Goal: Task Accomplishment & Management: Manage account settings

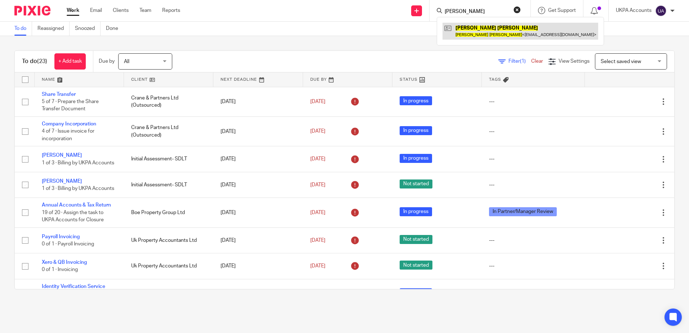
type input "[PERSON_NAME]"
click at [480, 34] on link at bounding box center [520, 31] width 156 height 17
click at [518, 8] on button "reset" at bounding box center [516, 9] width 7 height 7
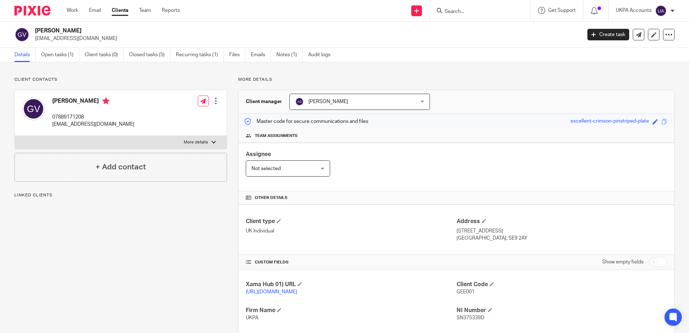
click at [141, 197] on p "Linked clients" at bounding box center [120, 195] width 213 height 6
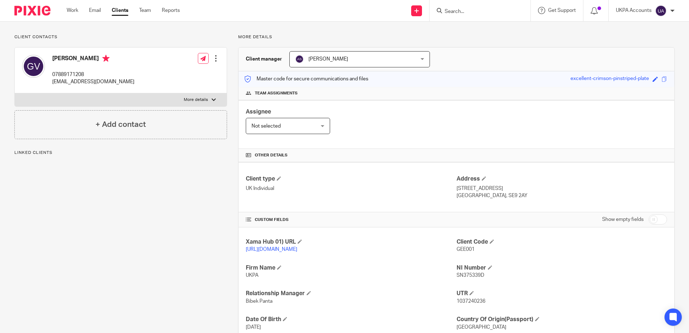
scroll to position [125, 0]
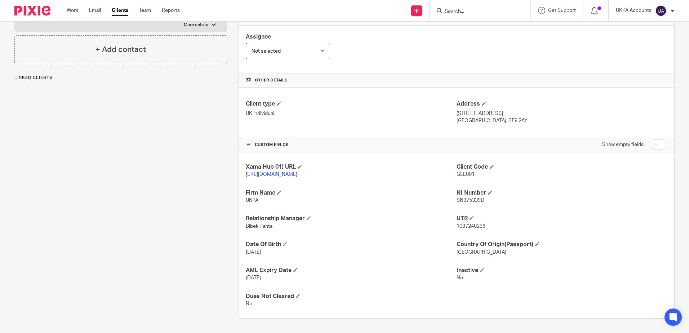
drag, startPoint x: 112, startPoint y: 240, endPoint x: 126, endPoint y: 235, distance: 14.6
click at [113, 239] on div "Client contacts Geethapriya Varadarajan 07889171208 priyarajan29@gmail.com Edit…" at bounding box center [115, 138] width 224 height 359
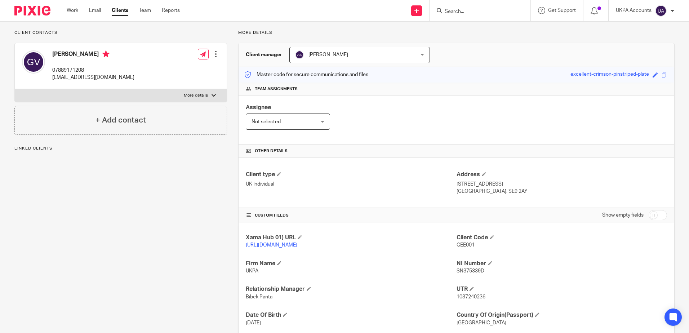
scroll to position [0, 0]
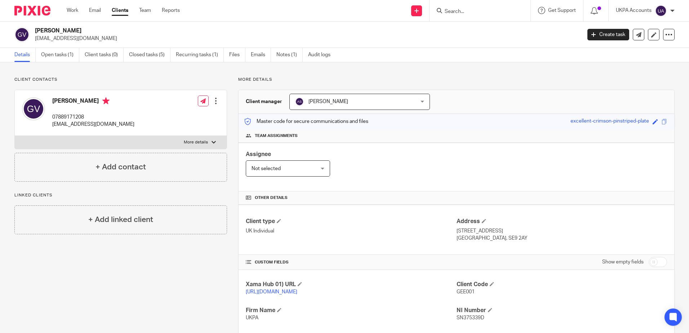
drag, startPoint x: 182, startPoint y: 285, endPoint x: 185, endPoint y: 271, distance: 14.3
click at [182, 285] on div "Client contacts Geethapriya Varadarajan 07889171208 priyarajan29@gmail.com Edit…" at bounding box center [115, 256] width 224 height 359
drag, startPoint x: 52, startPoint y: 98, endPoint x: 86, endPoint y: 98, distance: 33.9
click at [86, 98] on div "Geethapriya Varadarajan 07889171208 priyarajan29@gmail.com" at bounding box center [78, 113] width 112 height 38
copy h4 "Geethapriya"
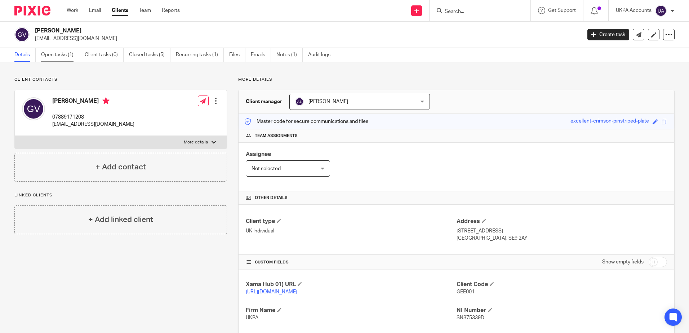
click at [68, 61] on link "Open tasks (1)" at bounding box center [60, 55] width 38 height 14
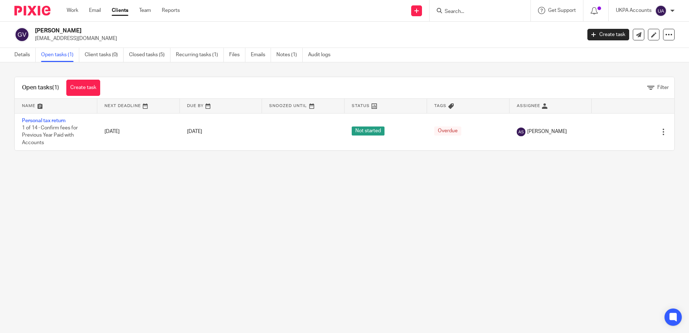
drag, startPoint x: 257, startPoint y: 256, endPoint x: 171, endPoint y: 67, distance: 207.4
click at [257, 255] on main "Geethapriya Varadarajan jagdishudayakumar@gmail.com Create task Update from Com…" at bounding box center [344, 166] width 689 height 333
click at [28, 53] on link "Details" at bounding box center [24, 55] width 21 height 14
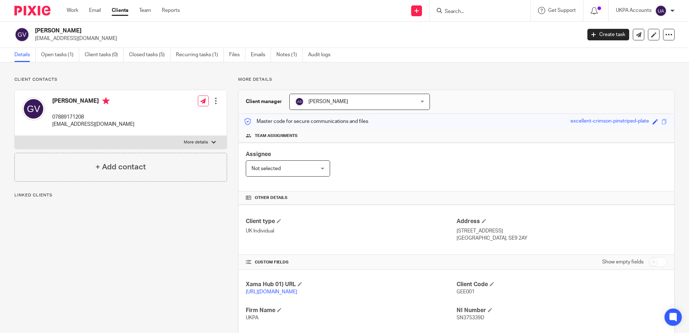
drag, startPoint x: 107, startPoint y: 39, endPoint x: 33, endPoint y: 44, distance: 74.8
click at [33, 44] on div "Geethapriya Varadarajan jagdishudayakumar@gmail.com Create task Update from Com…" at bounding box center [344, 35] width 689 height 26
copy p "jagdishudayakumar@gmail.com"
click at [153, 54] on link "Closed tasks (5)" at bounding box center [149, 55] width 41 height 14
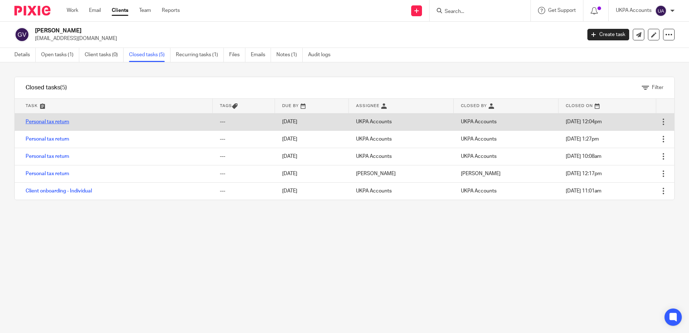
click at [54, 122] on link "Personal tax return" at bounding box center [48, 121] width 44 height 5
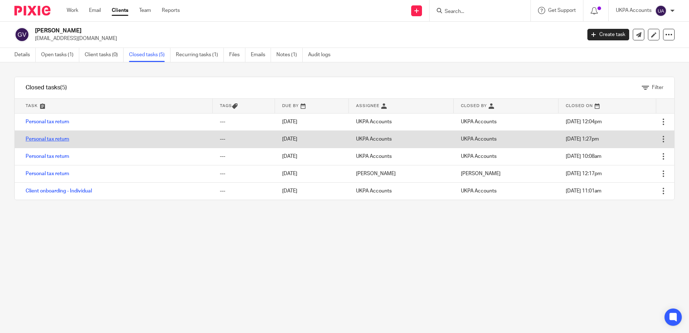
click at [64, 137] on link "Personal tax return" at bounding box center [48, 139] width 44 height 5
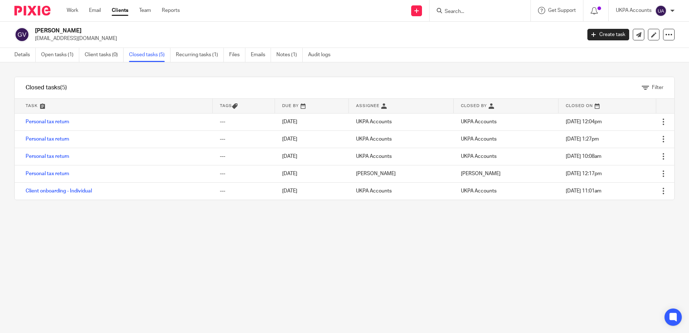
drag, startPoint x: 30, startPoint y: 53, endPoint x: 76, endPoint y: 74, distance: 50.7
click at [30, 53] on link "Details" at bounding box center [24, 55] width 21 height 14
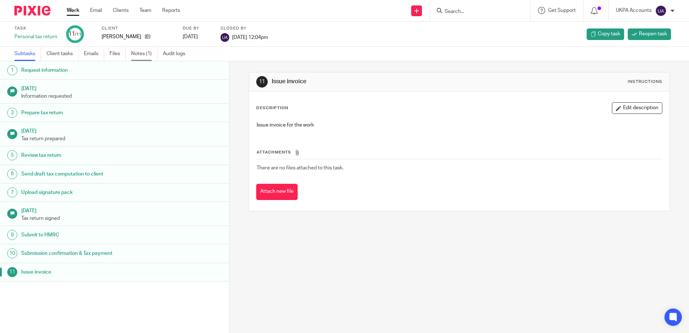
click at [141, 53] on link "Notes (1)" at bounding box center [144, 54] width 26 height 14
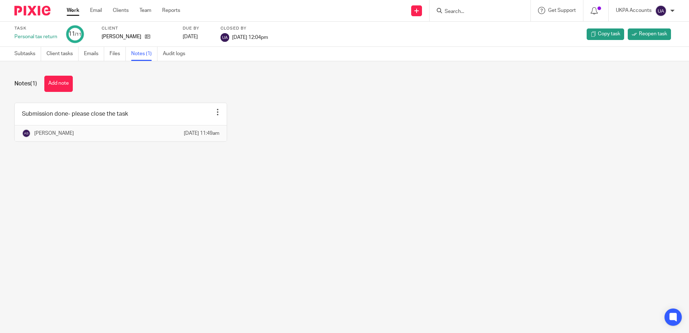
click at [232, 221] on main "Task Personal tax return 11 /11 Client [PERSON_NAME] Due by [DATE] Closed by [D…" at bounding box center [344, 166] width 689 height 333
click at [397, 183] on main "Task Personal tax return 11 /11 Client [PERSON_NAME] Due by [DATE] Closed by [D…" at bounding box center [344, 166] width 689 height 333
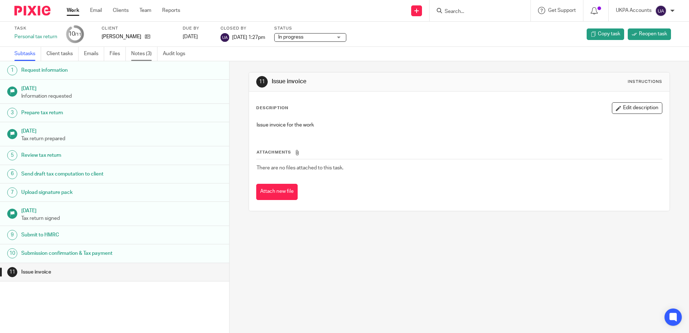
drag, startPoint x: 144, startPoint y: 56, endPoint x: 149, endPoint y: 61, distance: 6.6
click at [144, 56] on link "Notes (3)" at bounding box center [144, 54] width 26 height 14
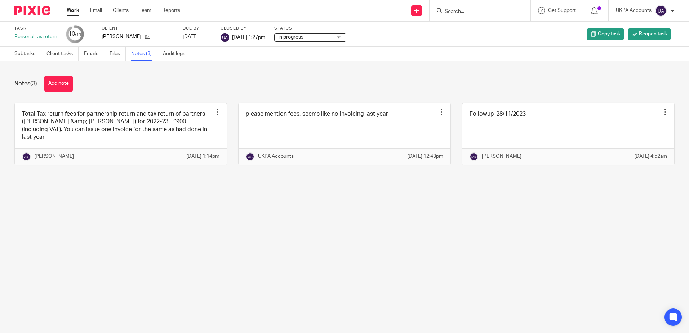
drag, startPoint x: 391, startPoint y: 272, endPoint x: 370, endPoint y: 260, distance: 24.5
click at [383, 268] on main "Task Personal tax return 10 /11 Client Geethapriya Varadarajan Due by 2024-01-3…" at bounding box center [344, 166] width 689 height 333
click at [459, 12] on input "Search" at bounding box center [476, 12] width 65 height 6
paste input "Glenn Hardie"
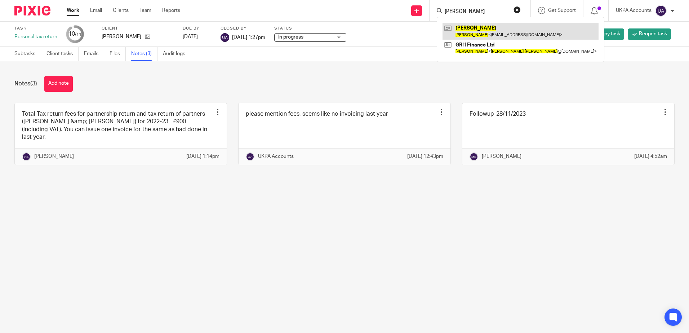
type input "Glenn Hardie"
click at [476, 34] on link at bounding box center [520, 31] width 156 height 17
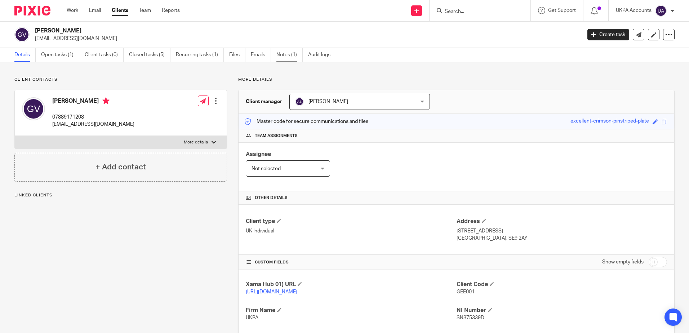
click at [288, 52] on link "Notes (1)" at bounding box center [289, 55] width 26 height 14
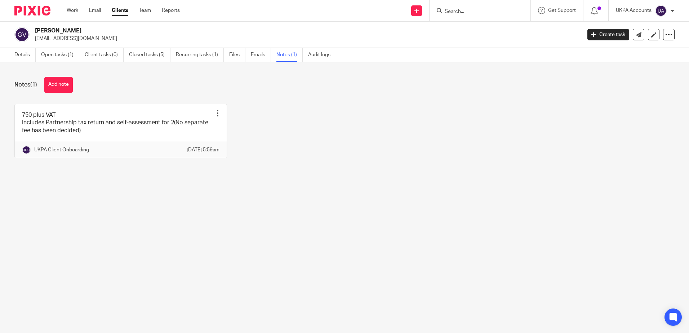
click at [118, 223] on main "[PERSON_NAME] [EMAIL_ADDRESS][DOMAIN_NAME] Create task Update from Companies Ho…" at bounding box center [344, 166] width 689 height 333
click at [176, 266] on main "[PERSON_NAME] [EMAIL_ADDRESS][DOMAIN_NAME] Create task Update from Companies Ho…" at bounding box center [344, 166] width 689 height 333
drag, startPoint x: 522, startPoint y: 147, endPoint x: 544, endPoint y: 61, distance: 88.5
click at [522, 147] on div "750 plus VAT Includes Partnership tax return and self-assessment for 2(No separ…" at bounding box center [338, 136] width 671 height 65
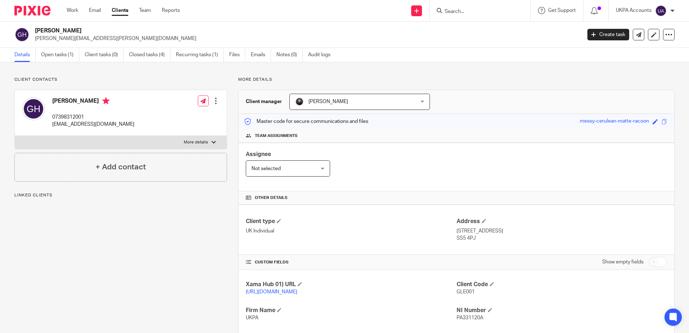
click at [111, 243] on div "Client contacts Glenn Hardie 07398312001 hardiefininv19@yahoo.com Edit contact …" at bounding box center [115, 256] width 224 height 359
drag, startPoint x: 54, startPoint y: 57, endPoint x: 137, endPoint y: 167, distance: 137.9
click at [54, 57] on link "Open tasks (1)" at bounding box center [60, 55] width 38 height 14
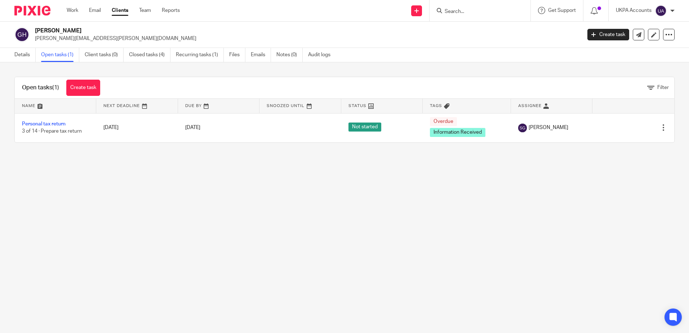
click at [115, 244] on main "Glenn Hardie glenn.hardie@mab.org.uk Create task Update from Companies House Ex…" at bounding box center [344, 166] width 689 height 333
click at [135, 57] on link "Closed tasks (4)" at bounding box center [149, 55] width 41 height 14
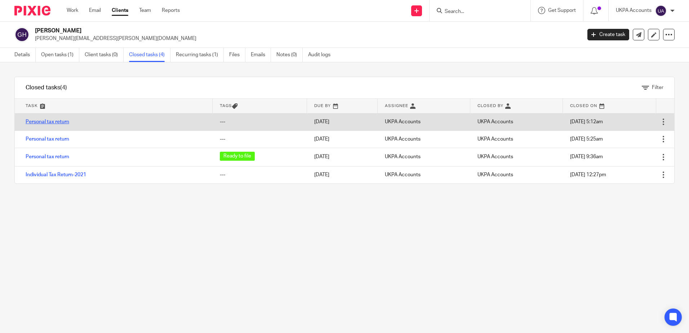
click at [35, 121] on link "Personal tax return" at bounding box center [48, 121] width 44 height 5
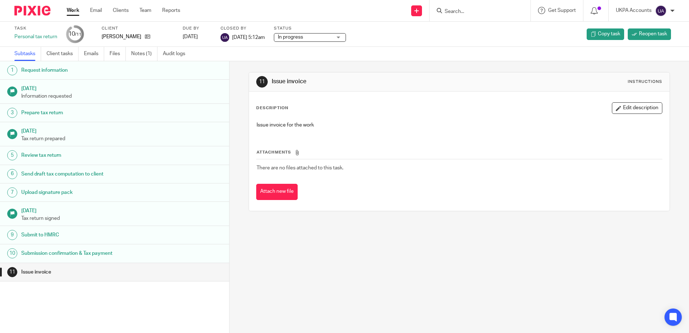
click at [392, 289] on div "11 Issue invoice Instructions Description Edit description Issue invoice for th…" at bounding box center [459, 197] width 459 height 272
drag, startPoint x: 133, startPoint y: 54, endPoint x: 231, endPoint y: 95, distance: 105.3
click at [134, 54] on link "Notes (1)" at bounding box center [144, 54] width 26 height 14
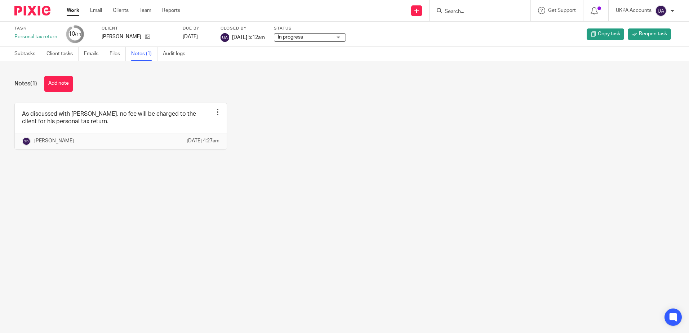
click at [296, 214] on main "Task Personal tax return 10 /11 Client Glenn Hardie Due by 2025-01-31 Closed by…" at bounding box center [344, 166] width 689 height 333
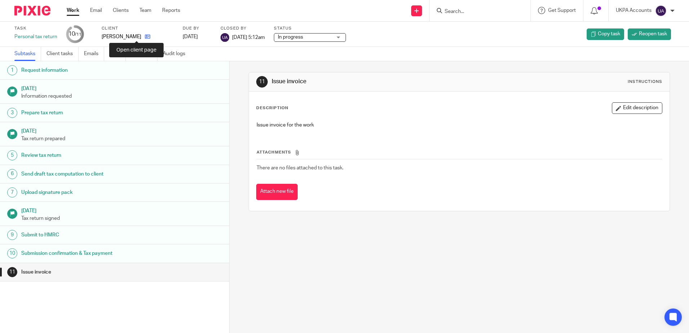
click at [145, 36] on icon at bounding box center [147, 36] width 5 height 5
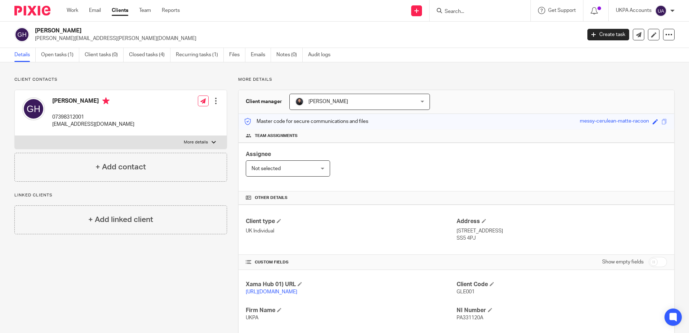
click at [454, 11] on input "Search" at bounding box center [476, 12] width 65 height 6
paste input "Lppl Property Management Ltd"
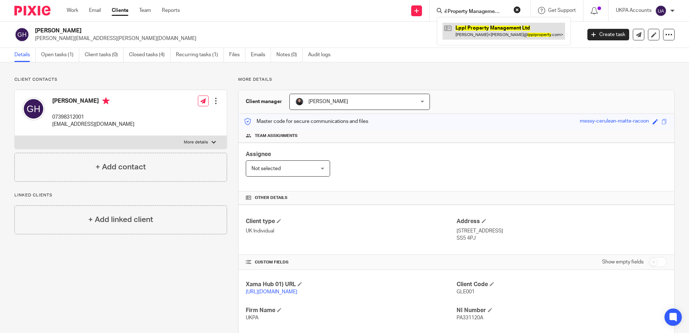
type input "Lppl Property Management Ltd"
click at [481, 35] on link at bounding box center [503, 31] width 123 height 17
click at [518, 12] on button "reset" at bounding box center [516, 9] width 7 height 7
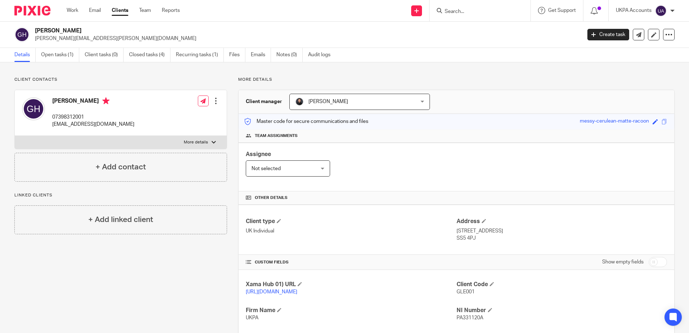
click at [486, 9] on input "Search" at bounding box center [476, 12] width 65 height 6
paste input "Anonymus Kits Ltd"
type input "Anonymus Kits Ltd"
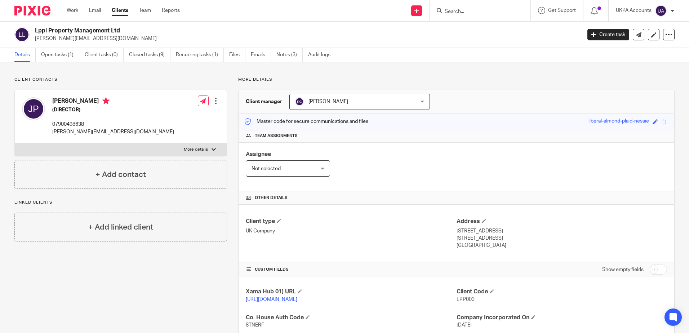
drag, startPoint x: 170, startPoint y: 290, endPoint x: 175, endPoint y: 290, distance: 4.7
click at [170, 290] on div "Client contacts John Paleomylites (DIRECTOR) 07900498638 john@lpplproperty.com …" at bounding box center [115, 286] width 224 height 418
click at [196, 76] on div "Client contacts John Paleomylites (DIRECTOR) 07900498638 john@lpplproperty.com …" at bounding box center [344, 285] width 689 height 447
click at [168, 287] on div "Client contacts John Paleomylites (DIRECTOR) 07900498638 john@lpplproperty.com …" at bounding box center [115, 286] width 224 height 418
click at [130, 86] on div "Client contacts John Paleomylites (DIRECTOR) 07900498638 john@lpplproperty.com …" at bounding box center [120, 133] width 213 height 112
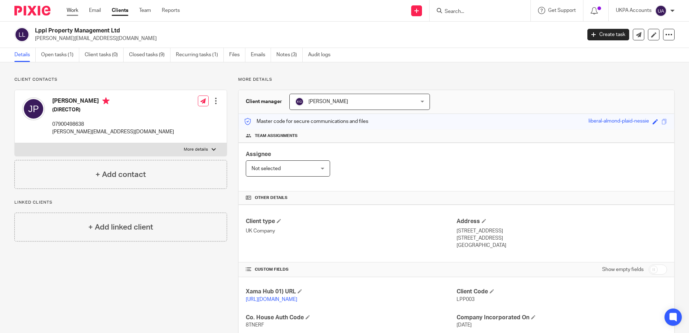
click at [76, 12] on link "Work" at bounding box center [73, 10] width 12 height 7
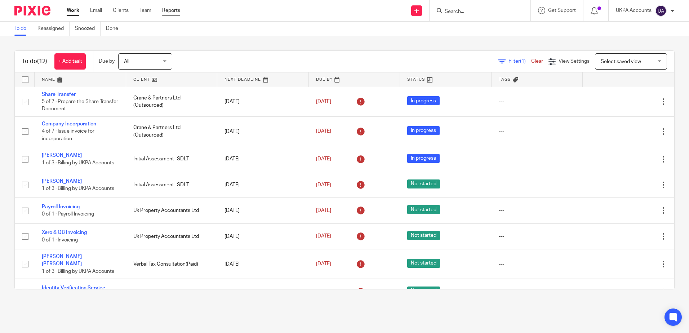
click at [175, 13] on link "Reports" at bounding box center [171, 10] width 18 height 7
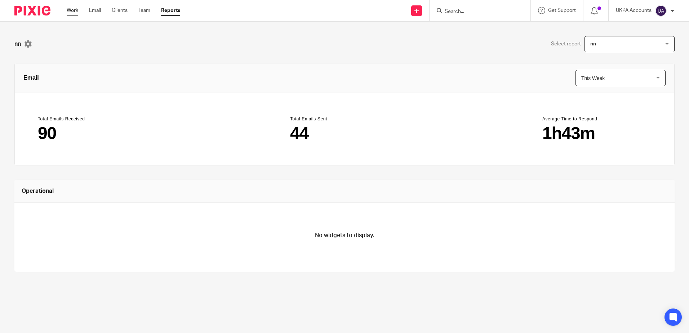
click at [78, 12] on link "Work" at bounding box center [73, 10] width 12 height 7
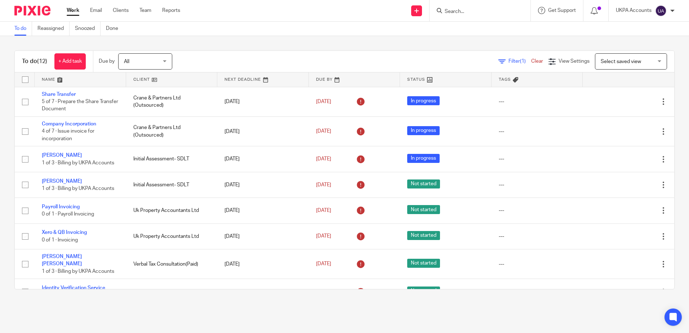
click at [153, 39] on div "To do (12) + Add task Due by All All [DATE] [DATE] This week Next week This mon…" at bounding box center [344, 170] width 689 height 268
click at [206, 38] on div "To do (12) + Add task Due by All All [DATE] [DATE] This week Next week This mon…" at bounding box center [344, 170] width 689 height 268
click at [527, 43] on div "To do (12) + Add task Due by All All [DATE] [DATE] This week Next week This mon…" at bounding box center [344, 170] width 689 height 268
click at [119, 11] on link "Clients" at bounding box center [121, 10] width 16 height 7
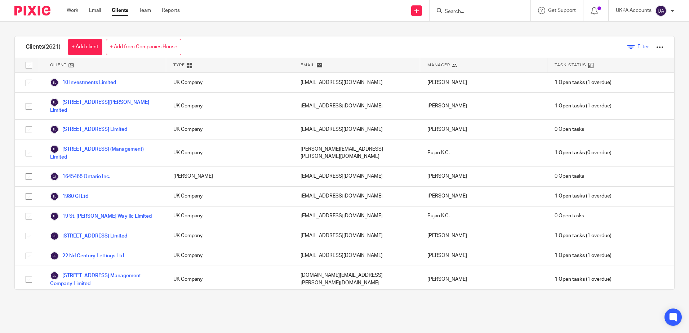
click at [627, 49] on icon at bounding box center [630, 47] width 7 height 7
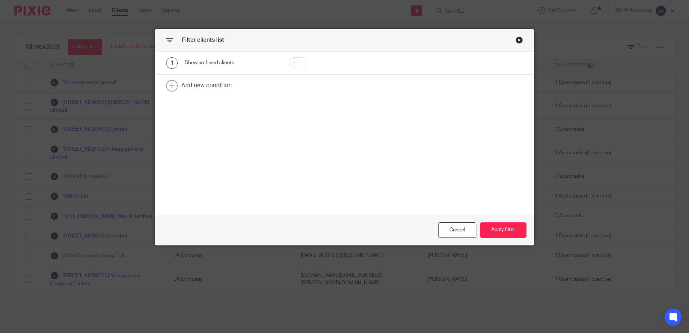
click at [293, 63] on input "checkbox" at bounding box center [298, 62] width 18 height 10
checkbox input "true"
drag, startPoint x: 498, startPoint y: 224, endPoint x: 432, endPoint y: 240, distance: 68.3
click at [498, 224] on button "Apply filter" at bounding box center [503, 229] width 46 height 15
click at [489, 228] on button "Apply filter" at bounding box center [503, 229] width 46 height 15
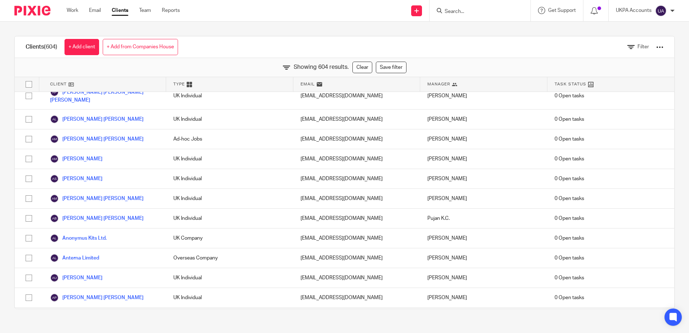
scroll to position [1009, 0]
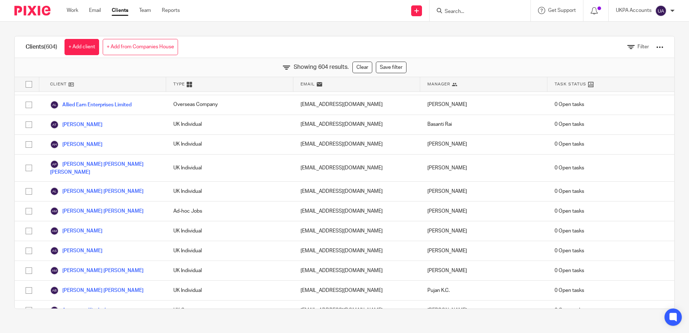
click at [217, 28] on div "Clients (604) + Add client + Add from Companies House Filter Showing 604 result…" at bounding box center [344, 173] width 689 height 302
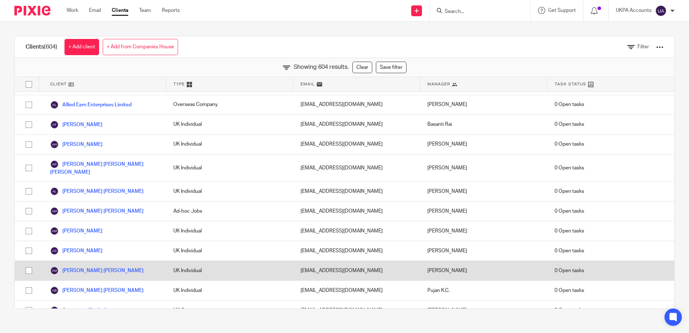
scroll to position [757, 0]
